Goal: Transaction & Acquisition: Purchase product/service

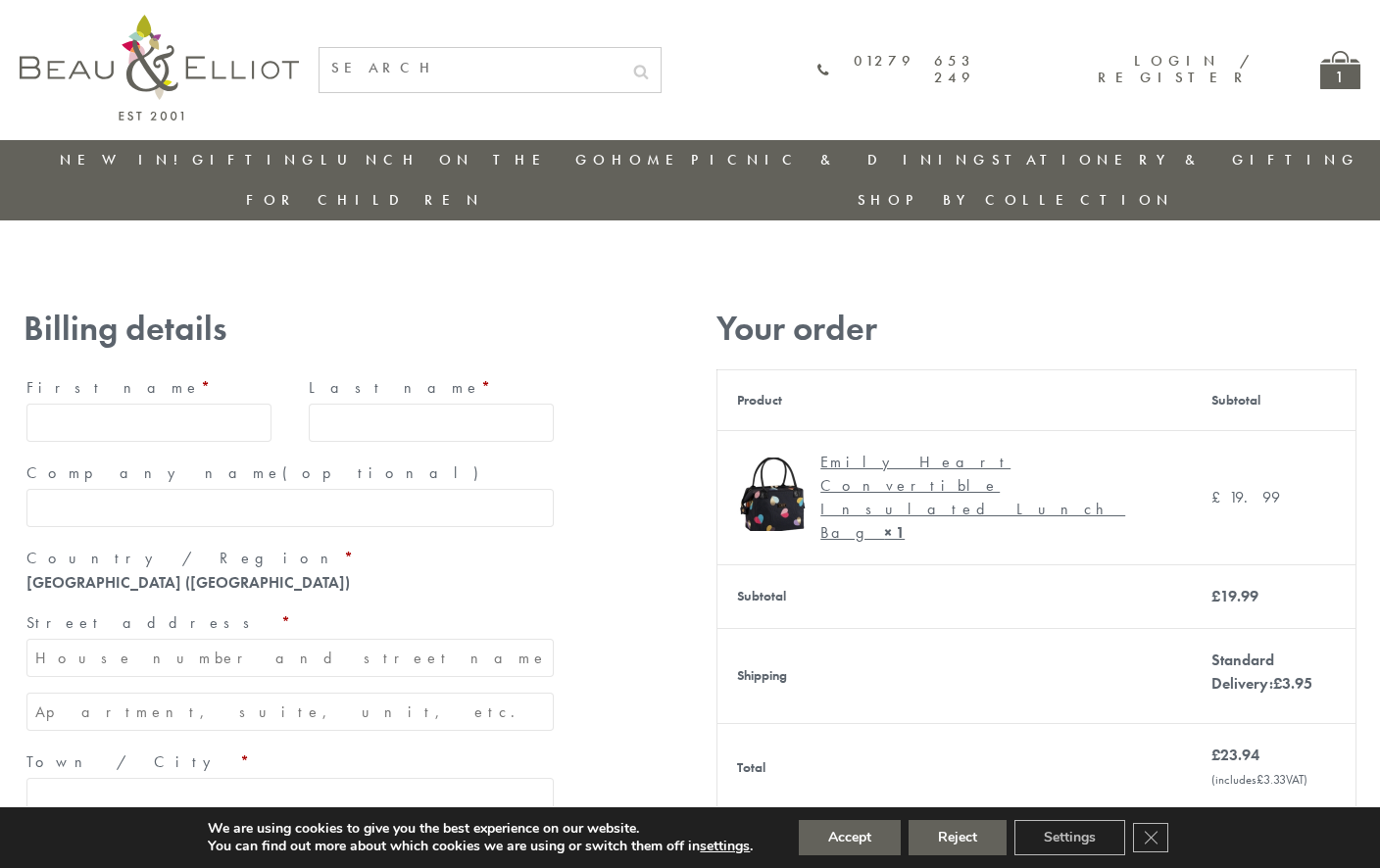
type input "[EMAIL_ADDRESS][DOMAIN_NAME]"
type input "[PERSON_NAME]"
type input "23, [GEOGRAPHIC_DATA], [GEOGRAPHIC_DATA]"
type input "[GEOGRAPHIC_DATA]"
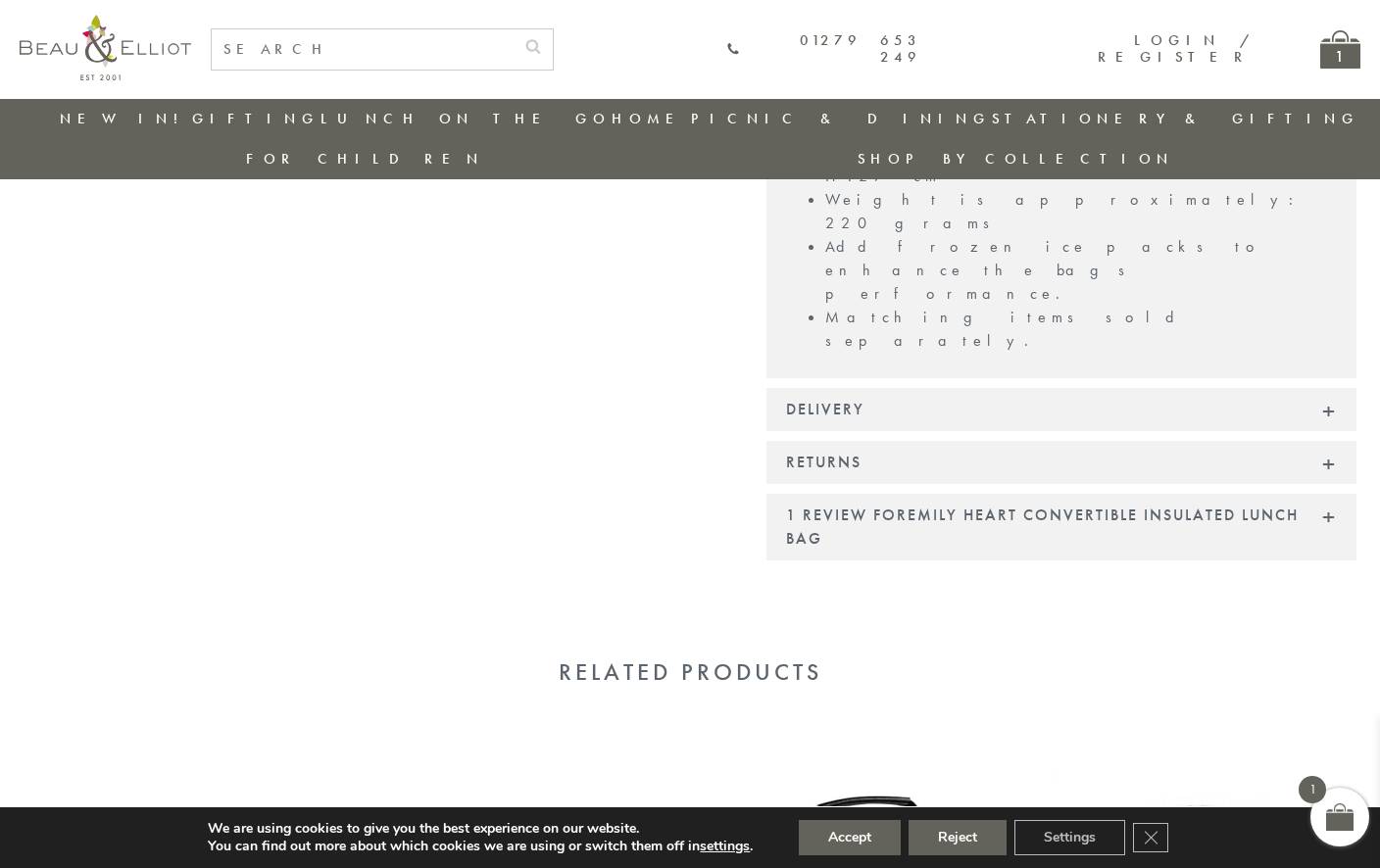
scroll to position [1605, 0]
